Goal: Navigation & Orientation: Find specific page/section

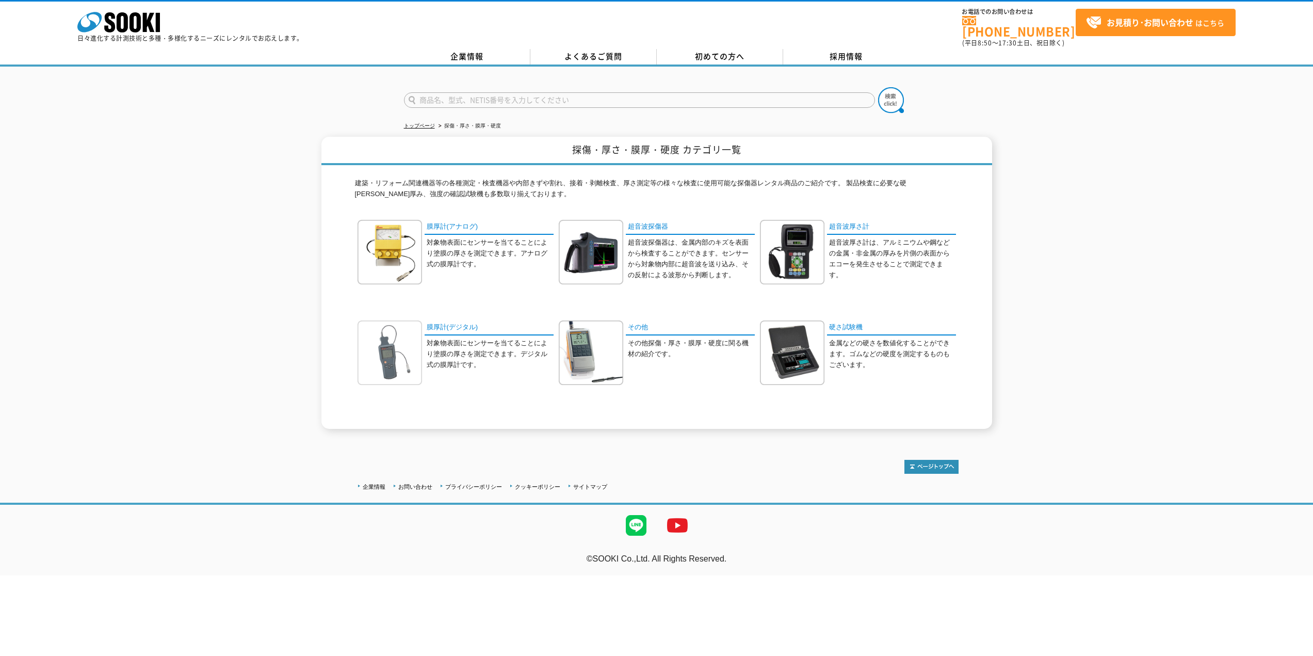
click at [393, 346] on img at bounding box center [389, 352] width 64 height 64
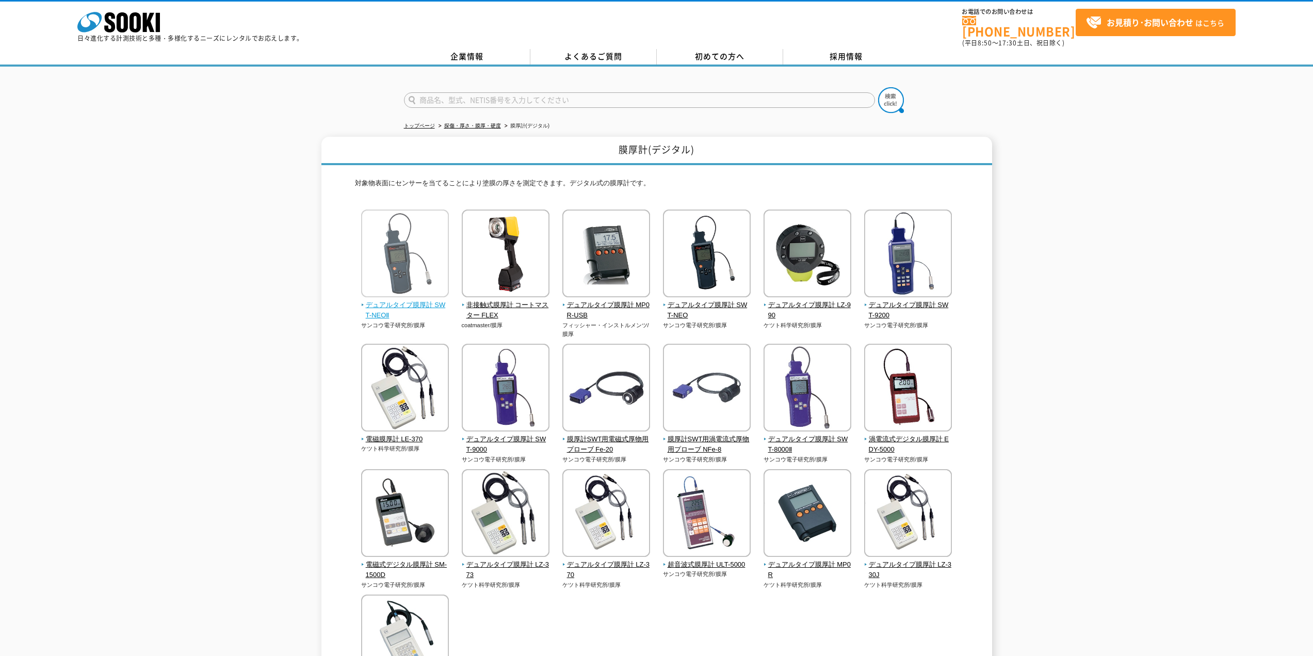
click at [402, 249] on img at bounding box center [405, 254] width 88 height 90
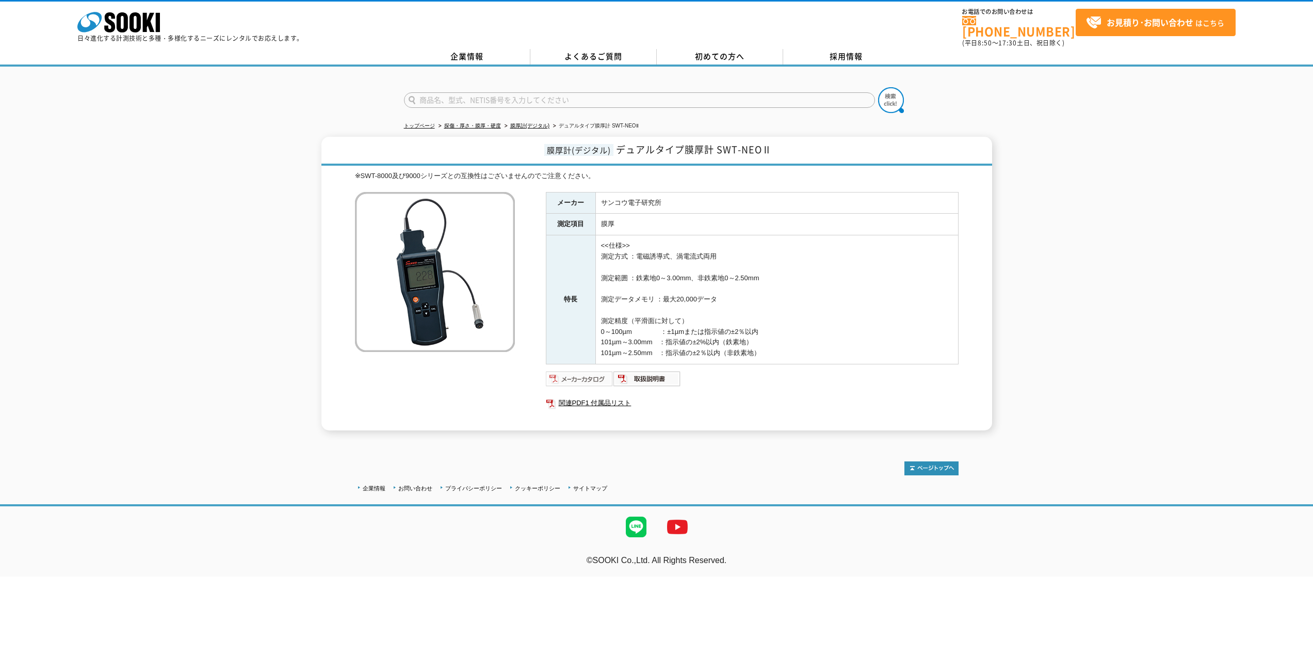
click at [591, 370] on img at bounding box center [580, 378] width 68 height 17
